Goal: Information Seeking & Learning: Learn about a topic

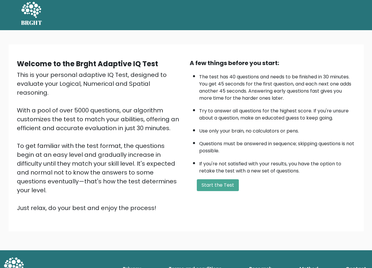
scroll to position [3, 0]
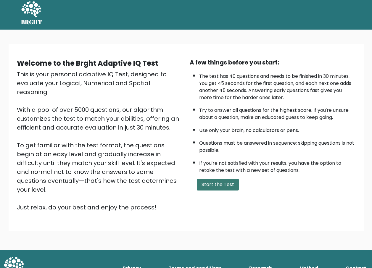
click at [215, 183] on button "Start the Test" at bounding box center [218, 185] width 42 height 12
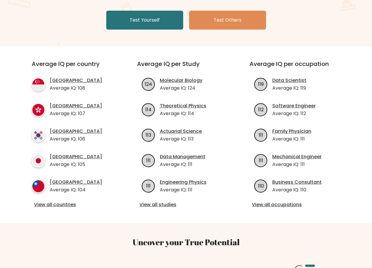
scroll to position [118, 0]
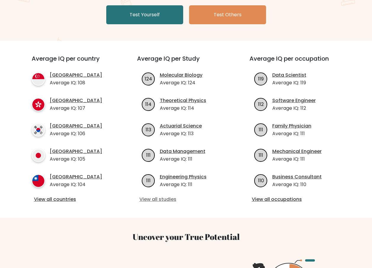
click at [164, 200] on link "View all studies" at bounding box center [185, 199] width 93 height 7
click at [48, 201] on link "View all countries" at bounding box center [73, 199] width 79 height 7
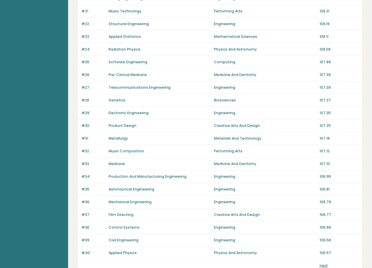
scroll to position [365, 0]
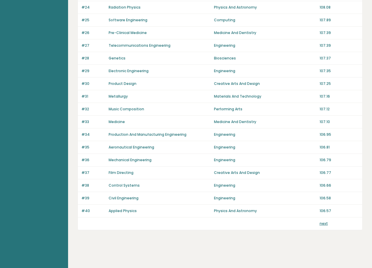
click at [327, 224] on link "next" at bounding box center [323, 223] width 8 height 5
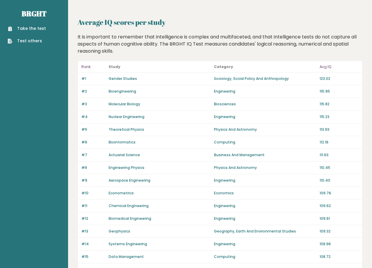
scroll to position [0, 0]
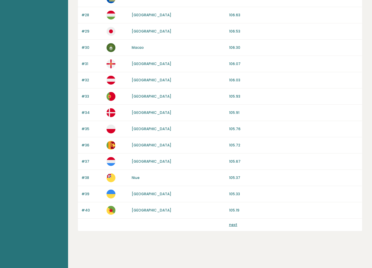
scroll to position [507, 0]
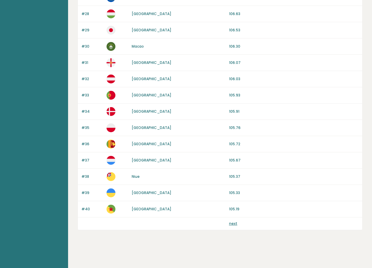
click at [235, 225] on link "next" at bounding box center [233, 223] width 8 height 5
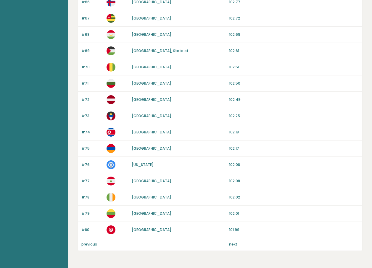
scroll to position [507, 0]
